Goal: Information Seeking & Learning: Compare options

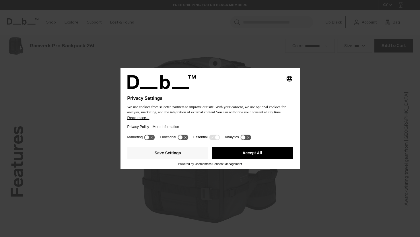
scroll to position [711, 0]
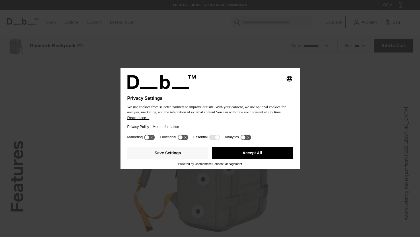
scroll to position [711, 0]
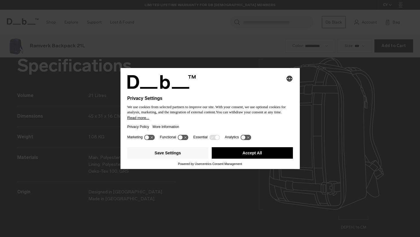
scroll to position [711, 0]
